Goal: Information Seeking & Learning: Find specific fact

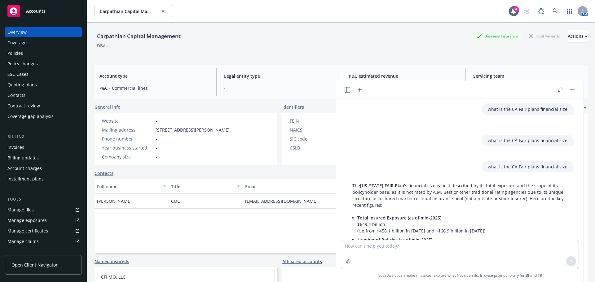
scroll to position [275, 0]
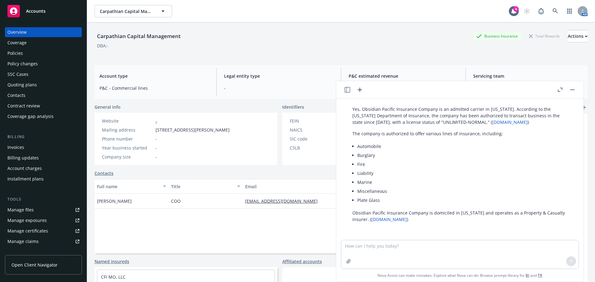
drag, startPoint x: 419, startPoint y: 251, endPoint x: 433, endPoint y: 229, distance: 26.3
click at [419, 251] on textarea at bounding box center [460, 255] width 238 height 29
type textarea "9079 Base RAte WC class code for CA"
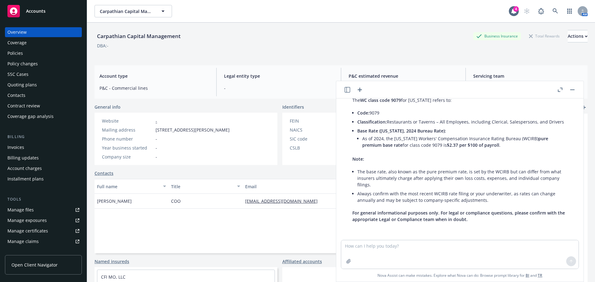
scroll to position [433, 0]
